Goal: Information Seeking & Learning: Check status

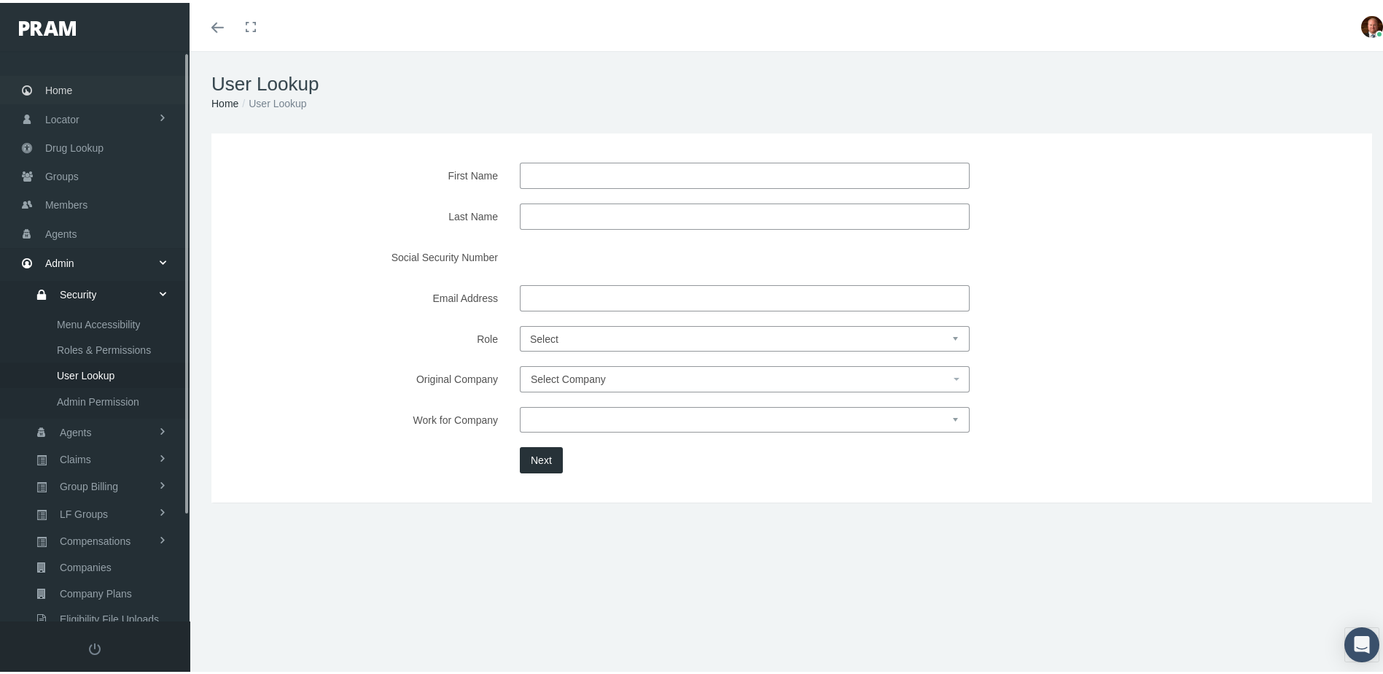
click at [71, 85] on span "Home" at bounding box center [58, 88] width 27 height 28
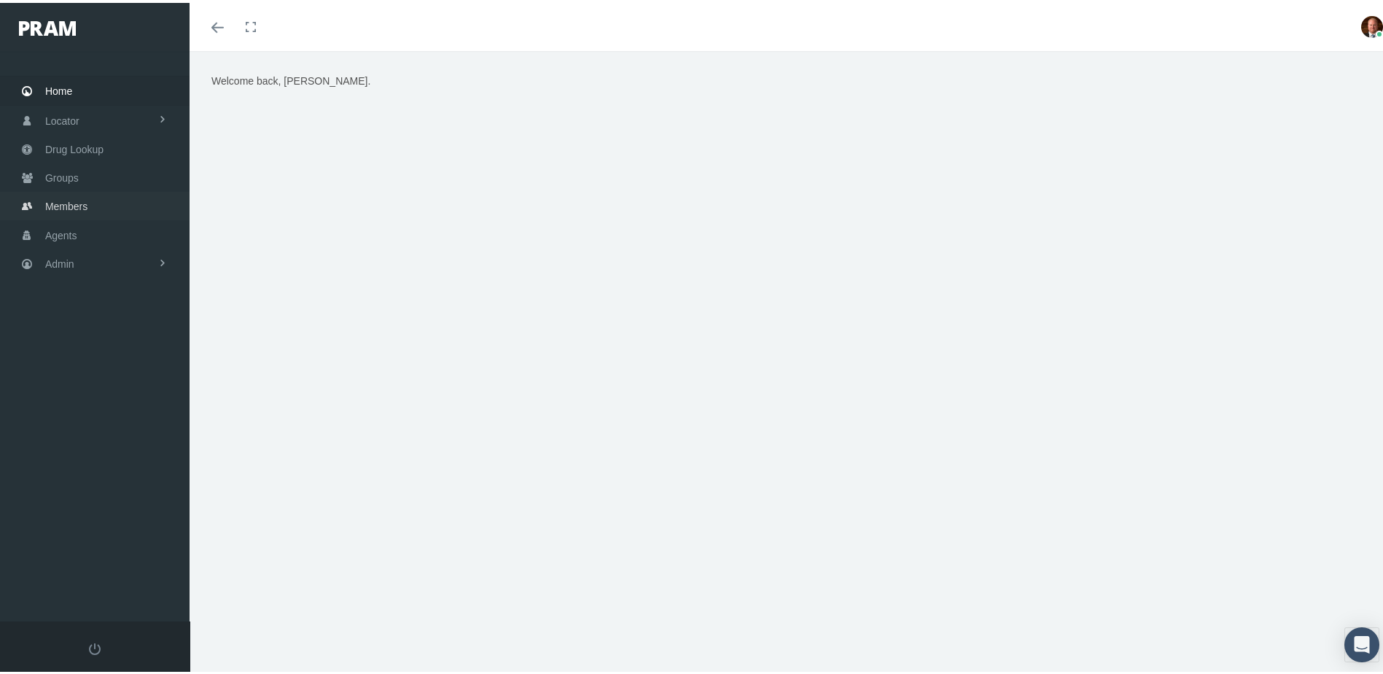
click at [71, 198] on span "Members" at bounding box center [66, 204] width 42 height 28
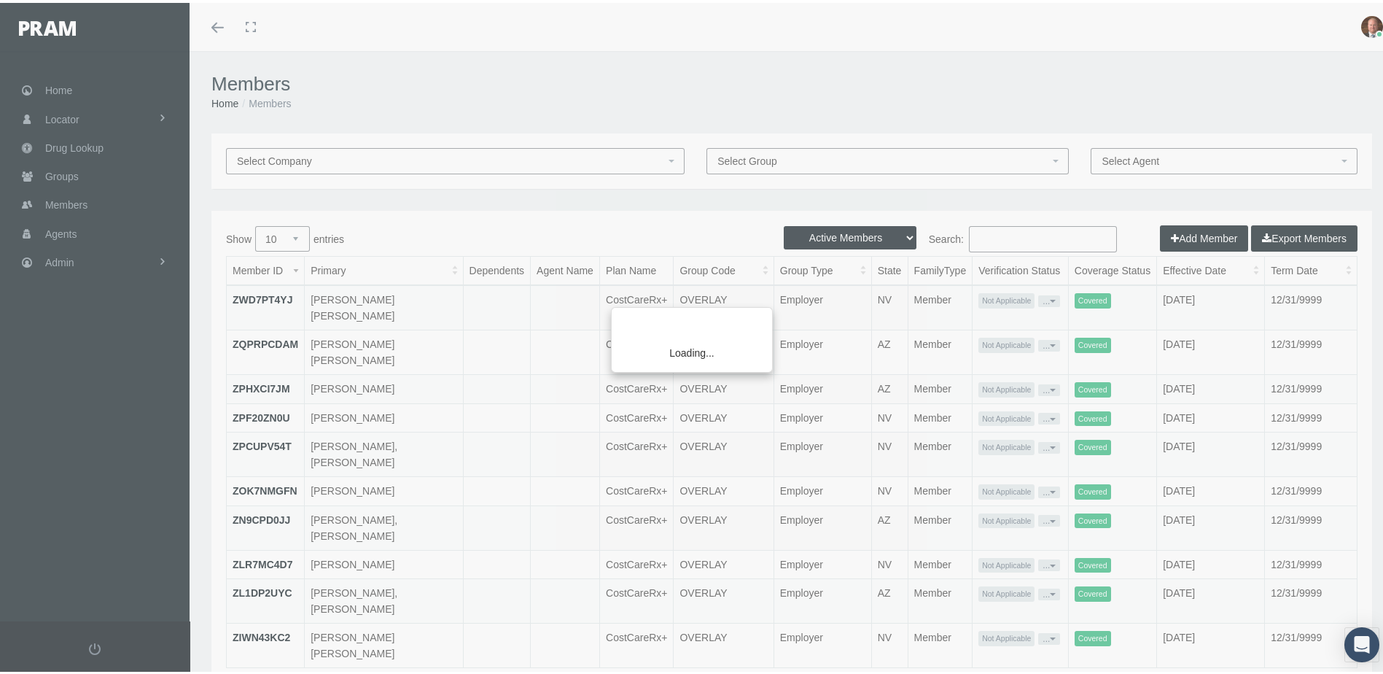
click at [1016, 237] on div "Loading..." at bounding box center [691, 337] width 1383 height 674
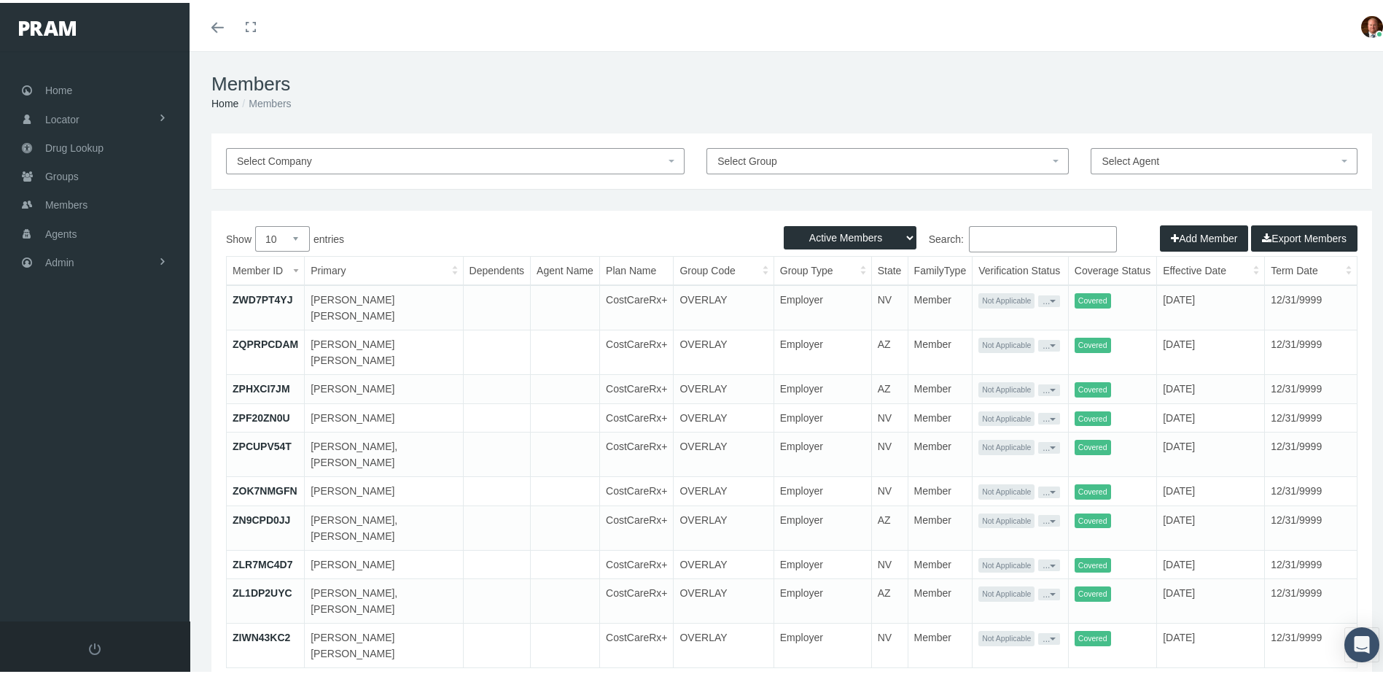
click at [1016, 237] on input "Search:" at bounding box center [1043, 236] width 148 height 26
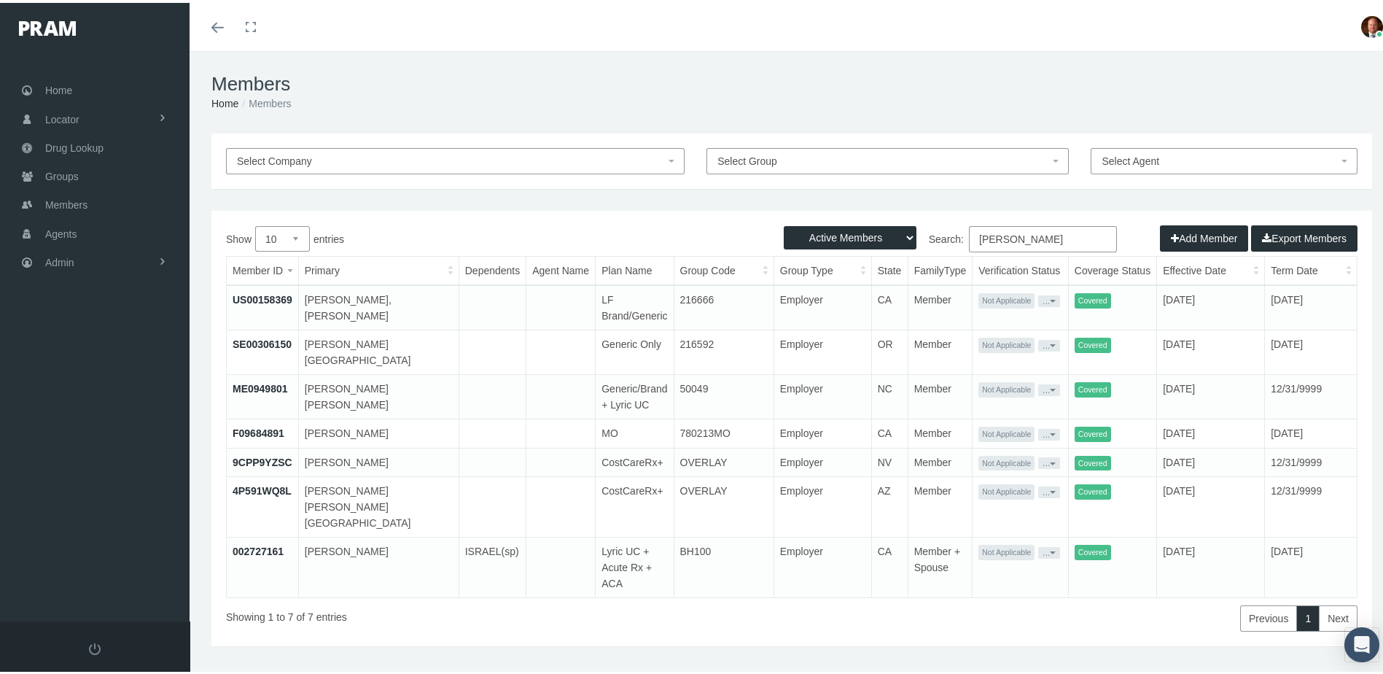
type input "villasenor"
click at [248, 542] on link "002727161" at bounding box center [258, 548] width 51 height 12
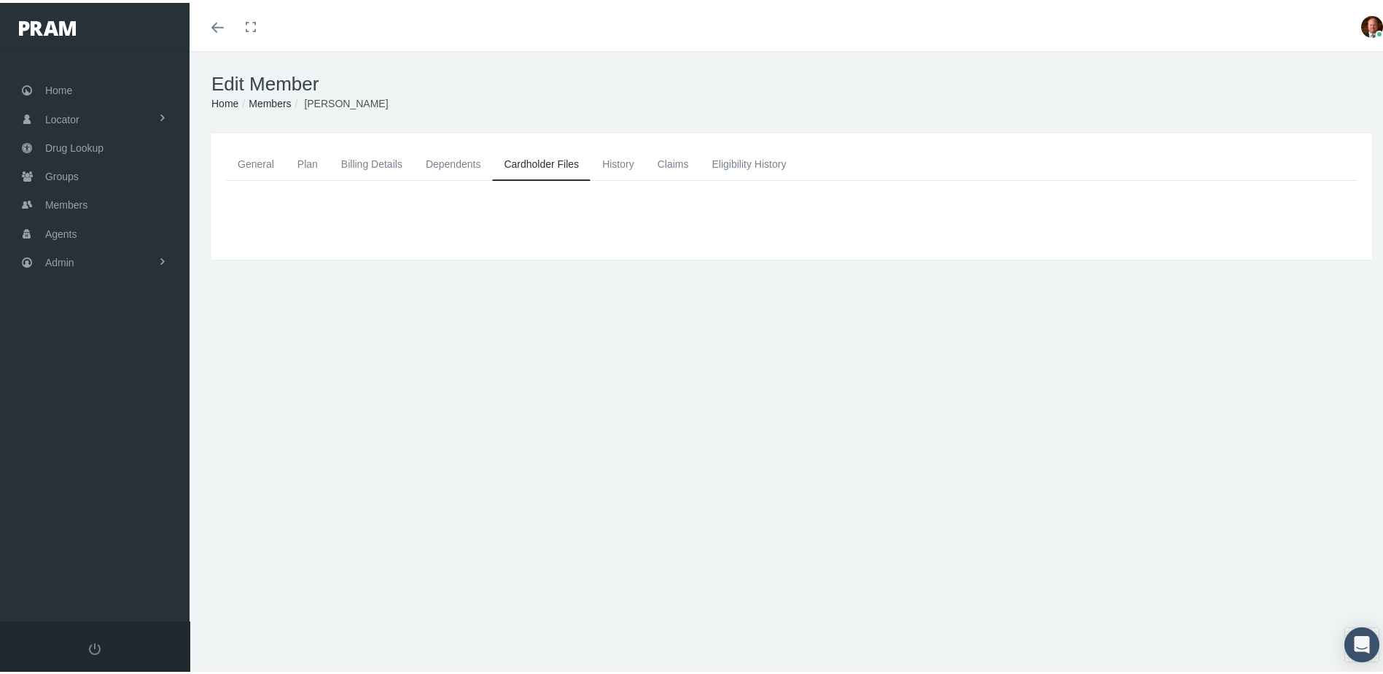
click at [249, 159] on link "General" at bounding box center [256, 161] width 60 height 32
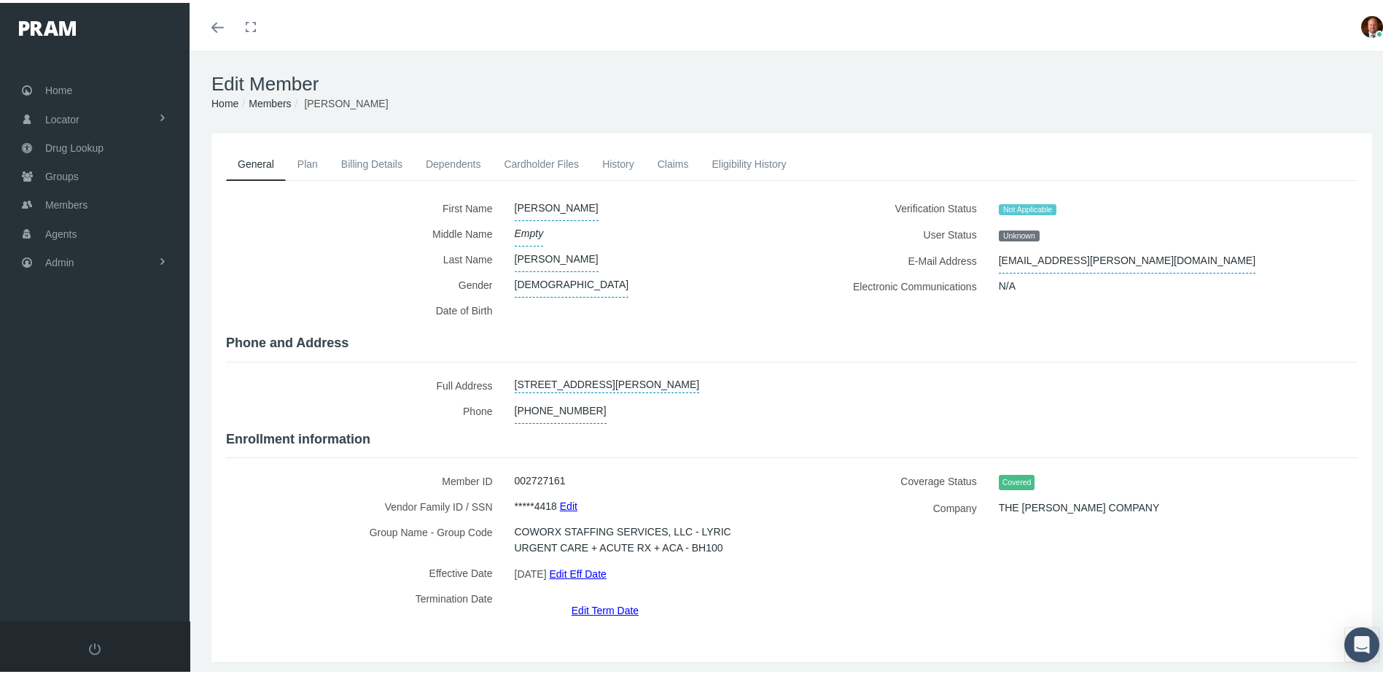
click at [833, 565] on div "Coverage Status Covered Company THE LOOMIS COMPANY" at bounding box center [1080, 540] width 577 height 150
click at [344, 305] on label "Date of Birth" at bounding box center [365, 310] width 278 height 30
click at [403, 311] on label "Date of Birth" at bounding box center [365, 310] width 278 height 30
click at [441, 158] on link "Dependents" at bounding box center [453, 161] width 79 height 32
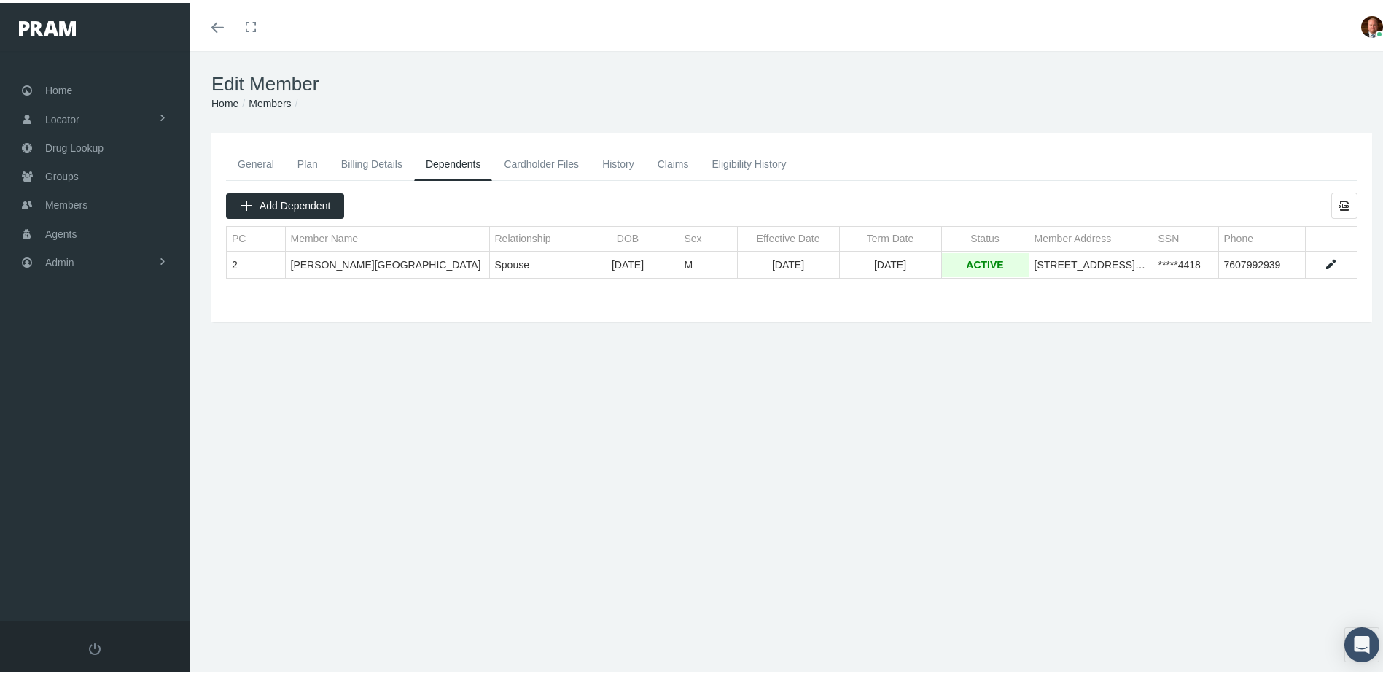
click at [257, 156] on link "General" at bounding box center [256, 161] width 60 height 32
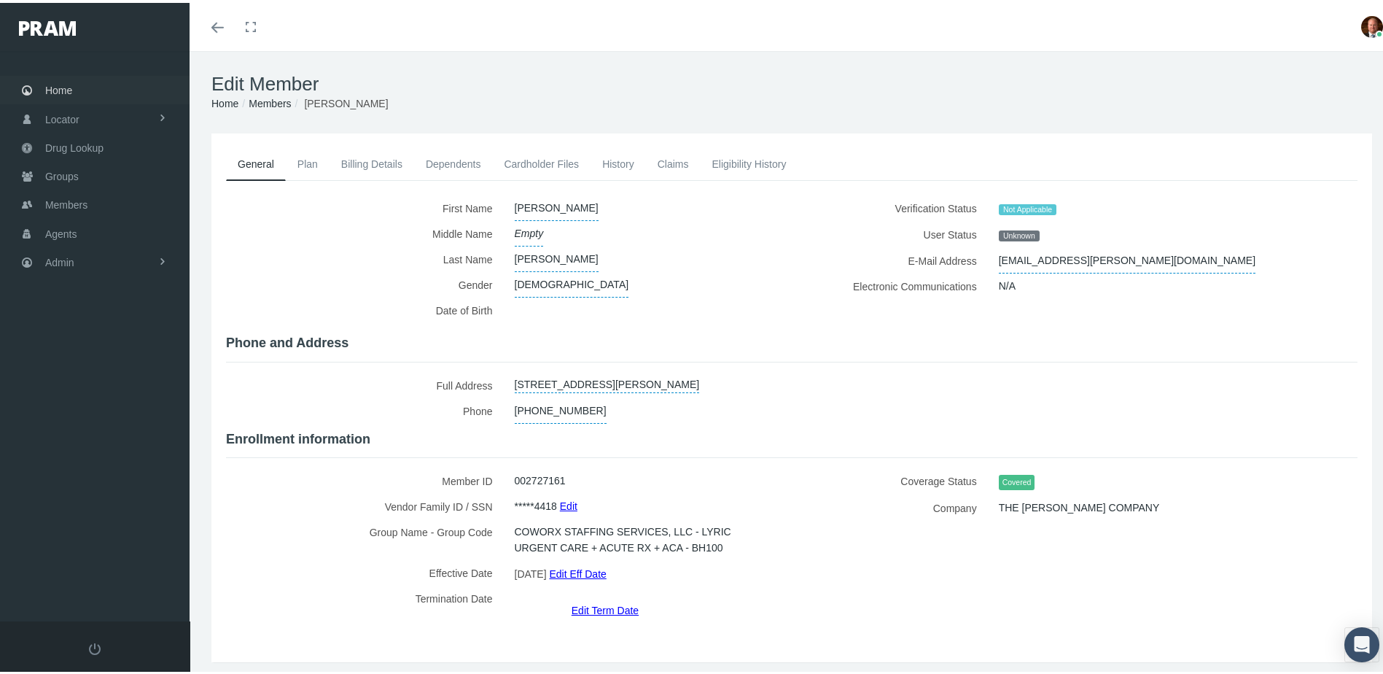
click at [74, 86] on link "Home" at bounding box center [95, 87] width 190 height 28
